Goal: Navigation & Orientation: Go to known website

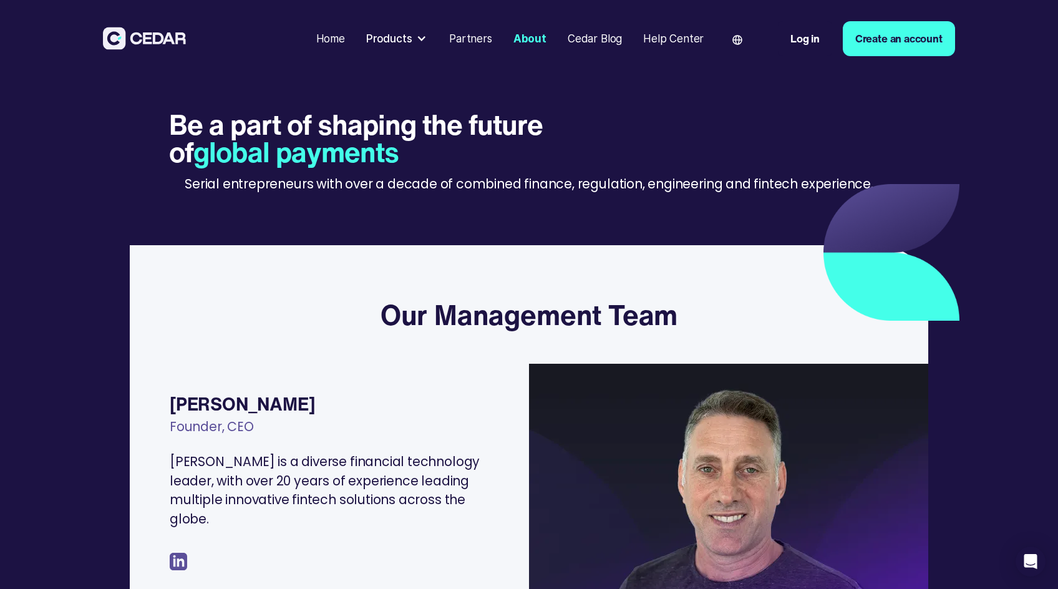
click at [177, 34] on img at bounding box center [144, 38] width 83 height 23
